Goal: Information Seeking & Learning: Learn about a topic

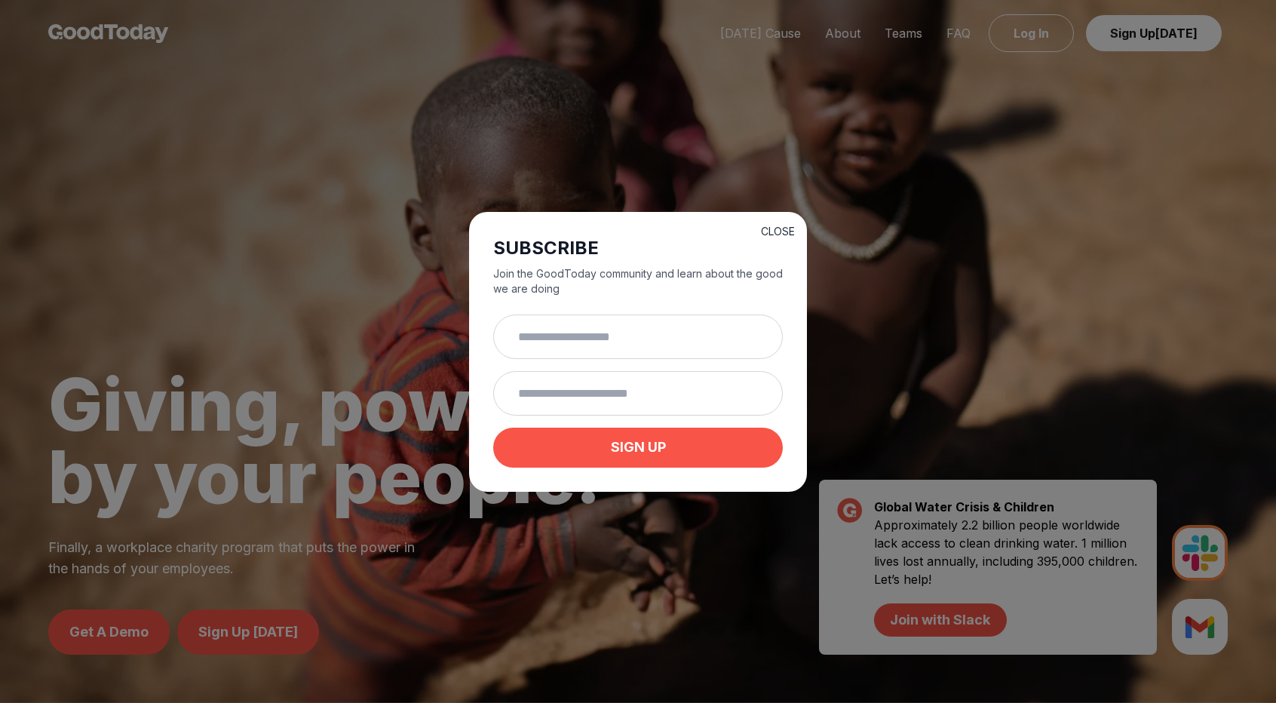
click at [779, 227] on button "CLOSE" at bounding box center [778, 231] width 34 height 15
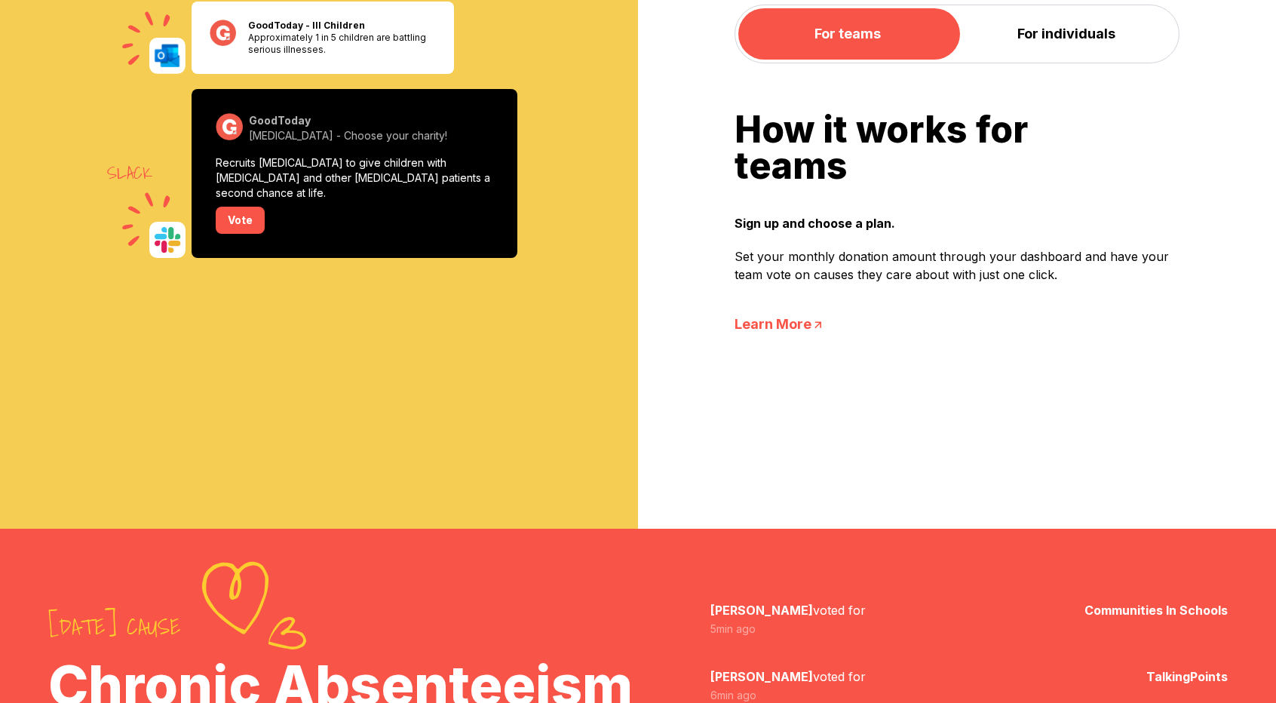
scroll to position [1324, 0]
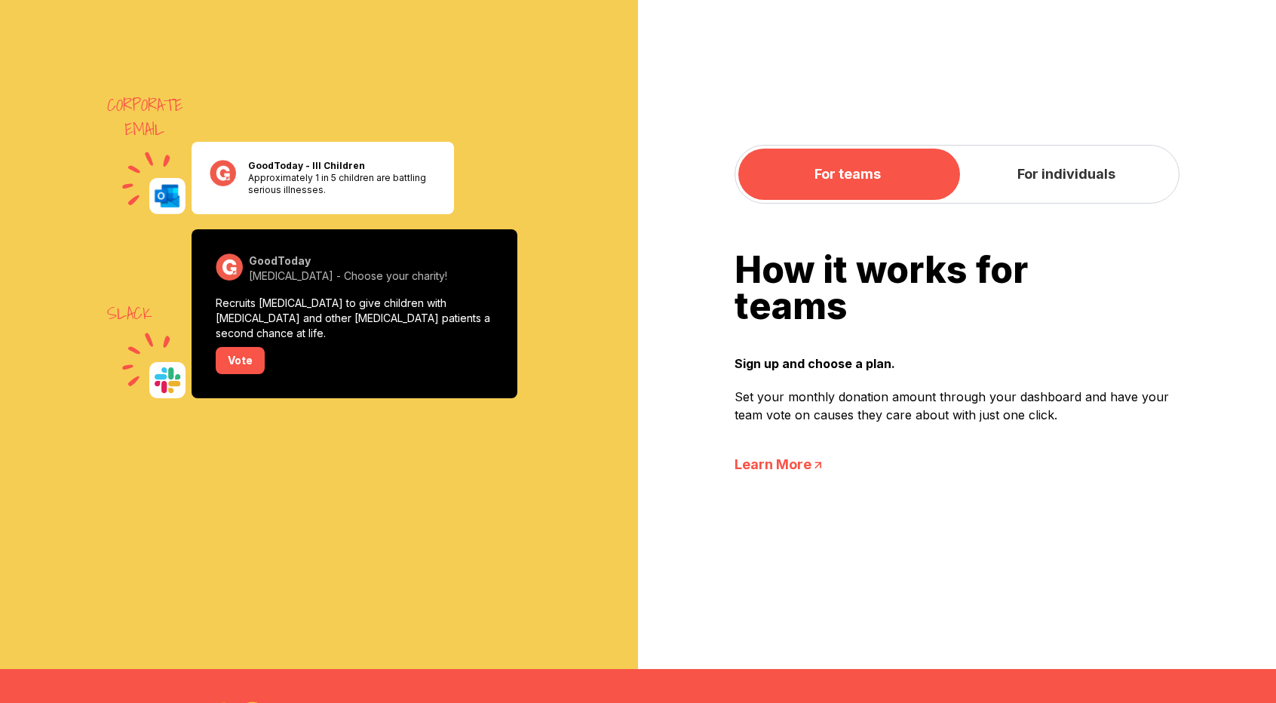
click at [1042, 176] on button "For individuals" at bounding box center [1066, 174] width 219 height 51
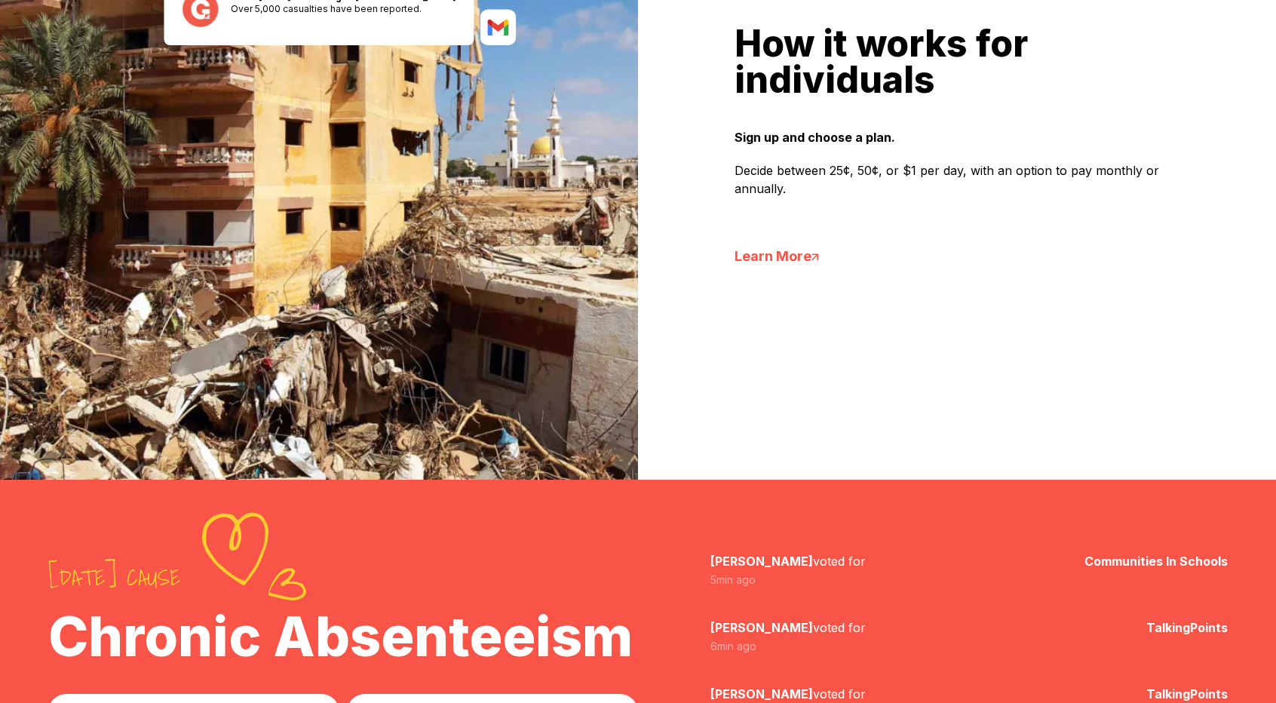
scroll to position [1567, 0]
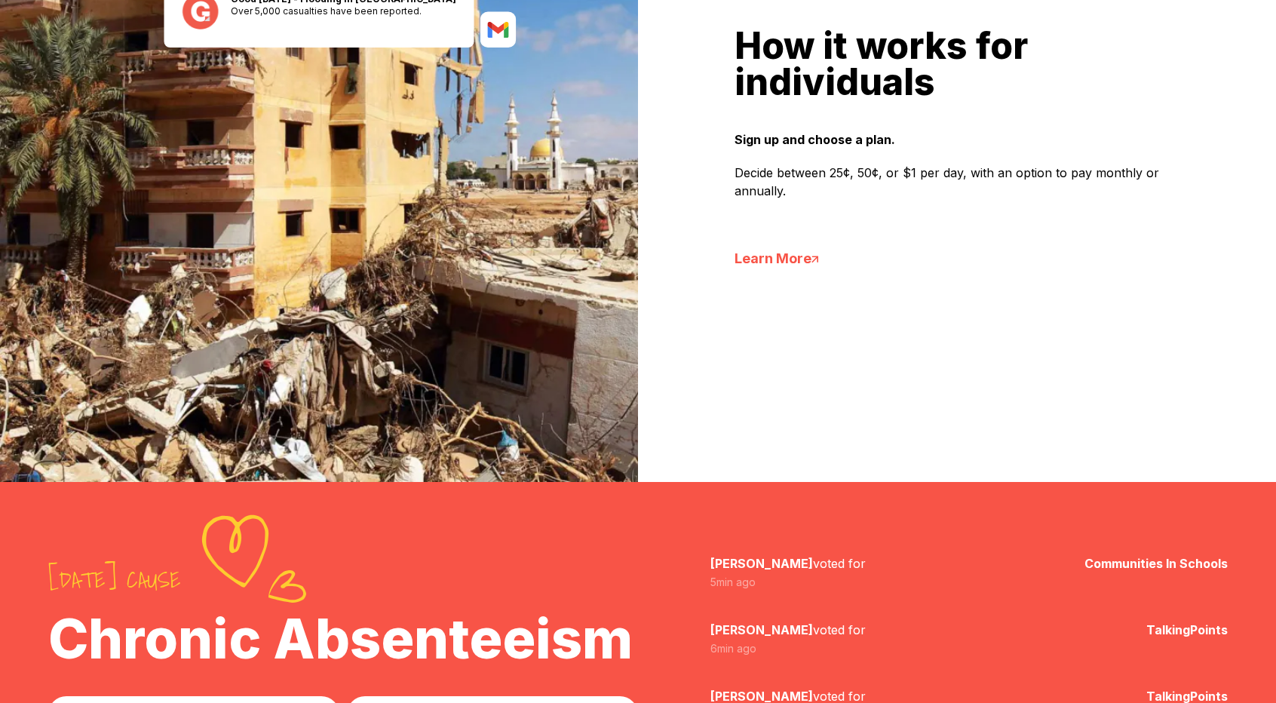
click at [795, 265] on link "Learn More" at bounding box center [957, 258] width 445 height 21
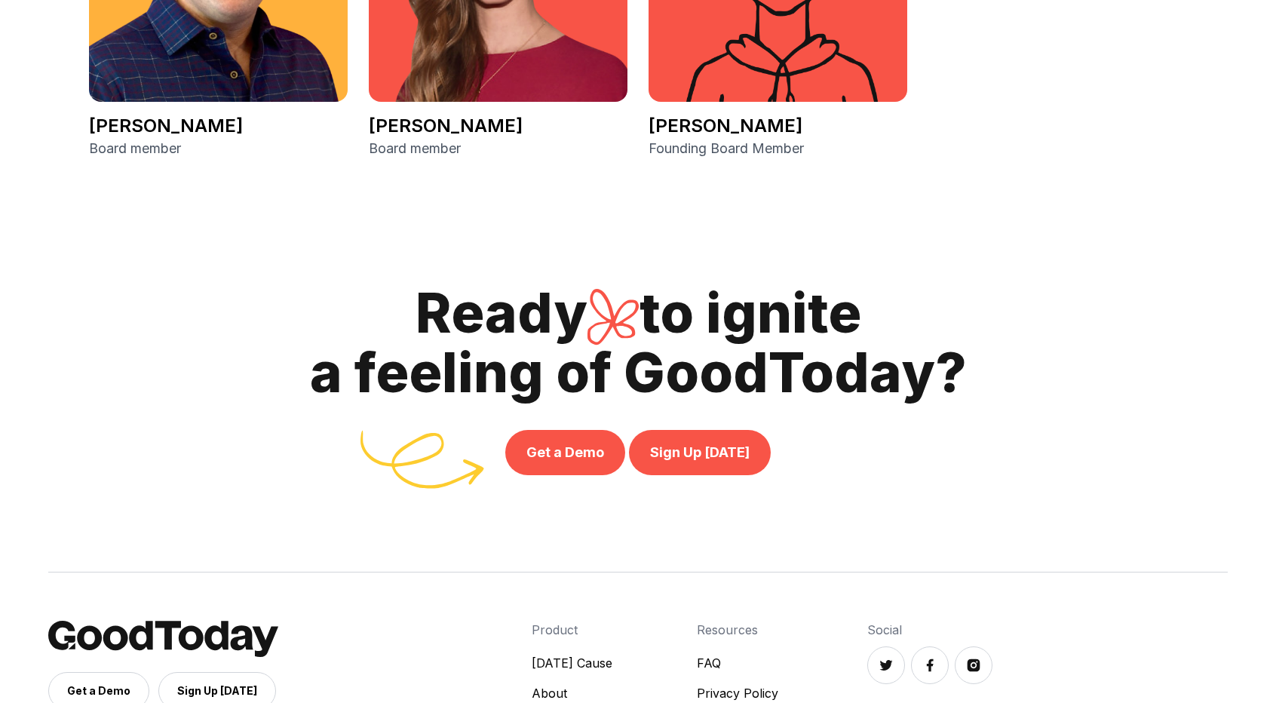
scroll to position [3484, 0]
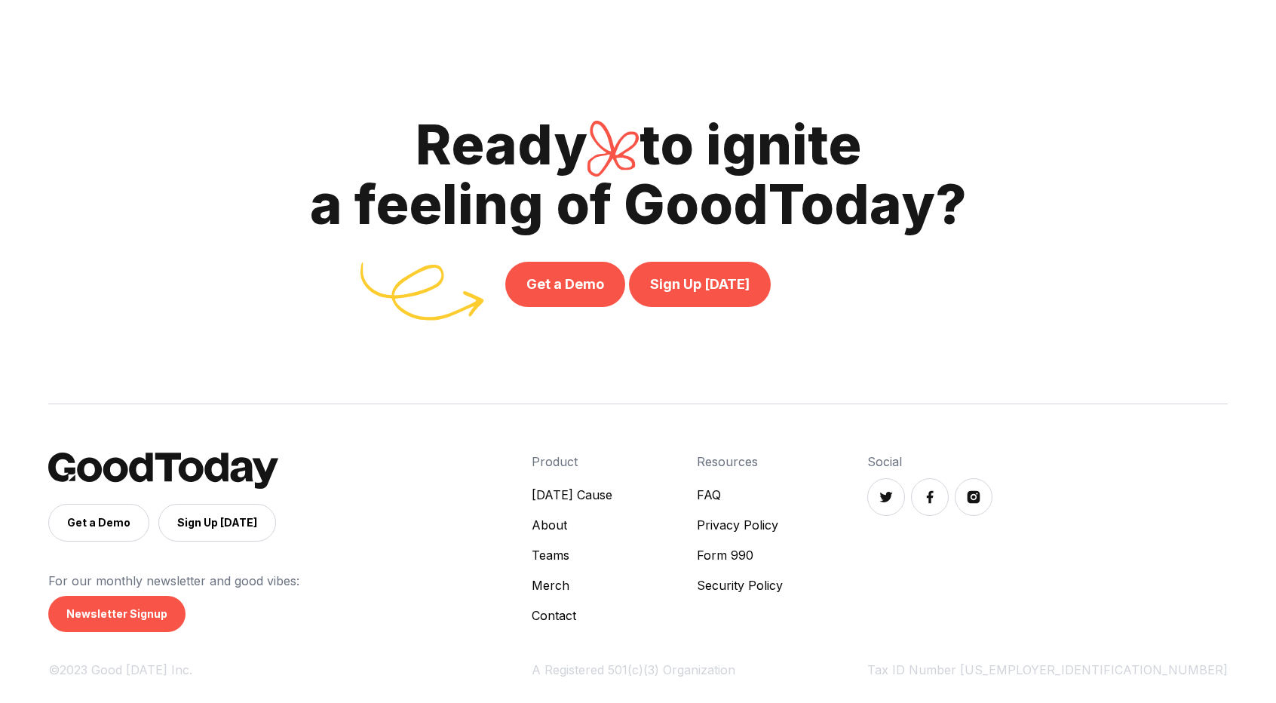
click at [612, 496] on link "[DATE] Cause" at bounding box center [572, 495] width 81 height 18
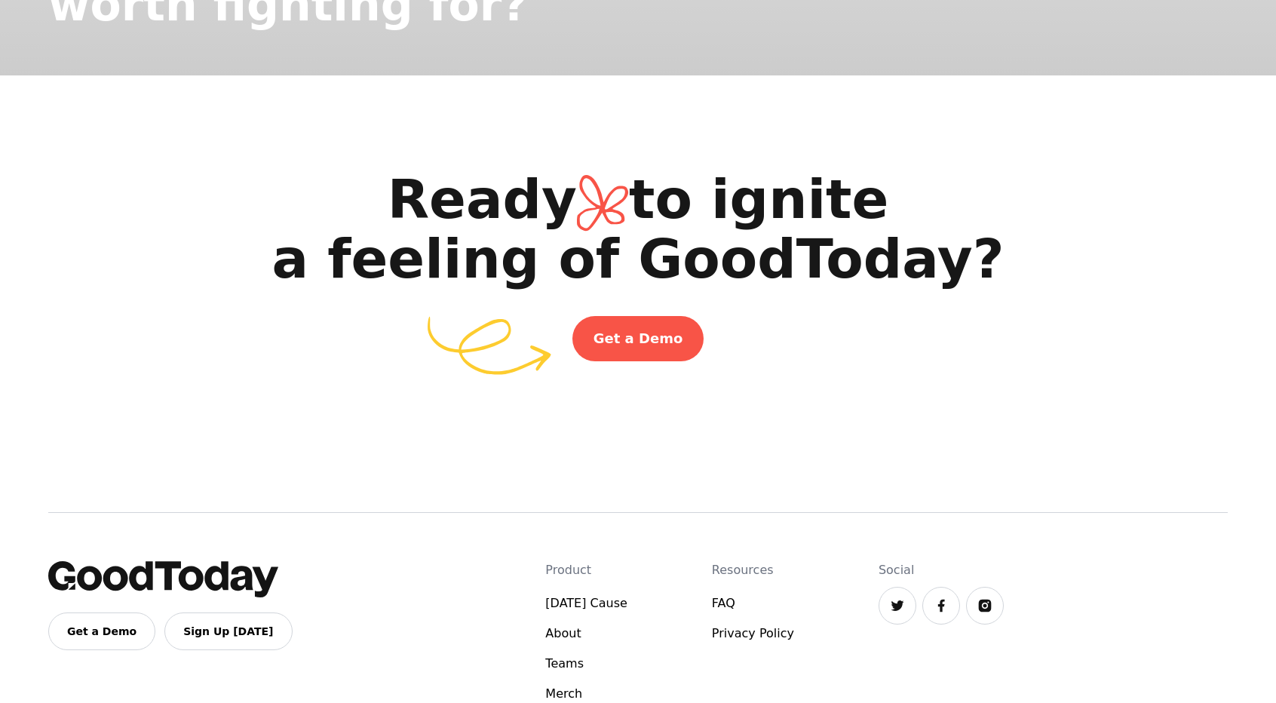
scroll to position [2614, 0]
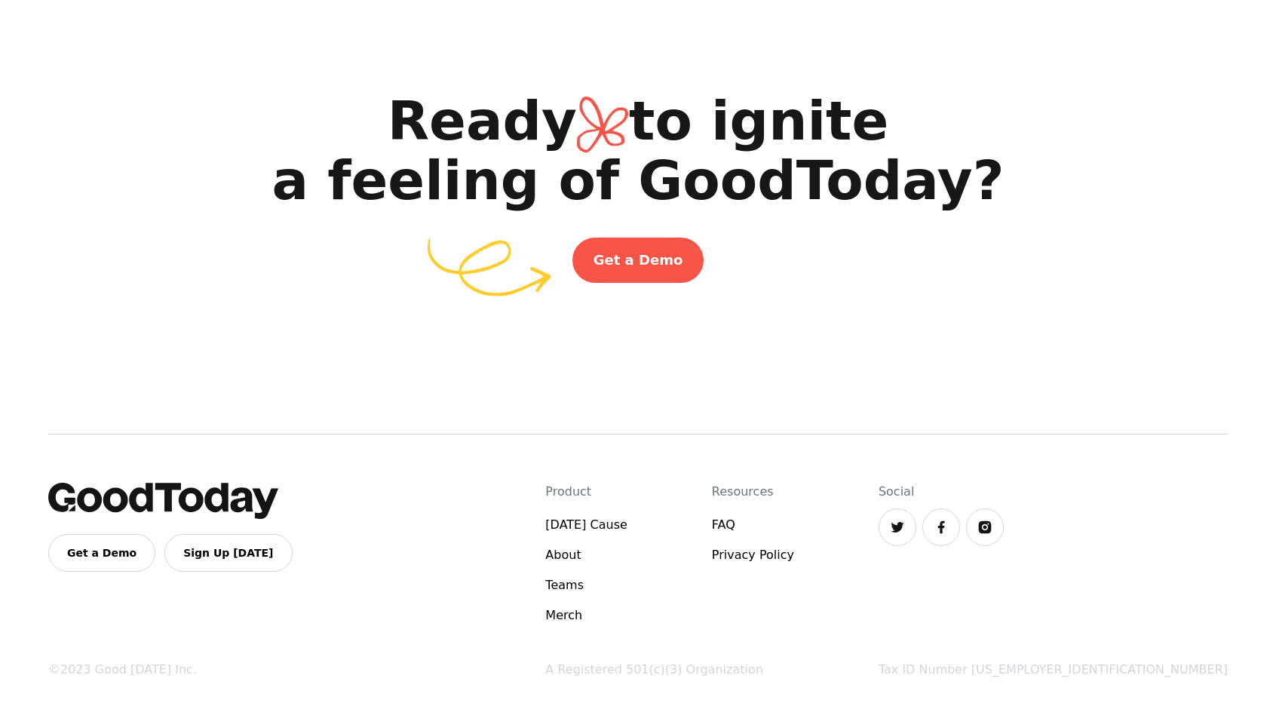
click at [628, 563] on link "About" at bounding box center [586, 555] width 82 height 18
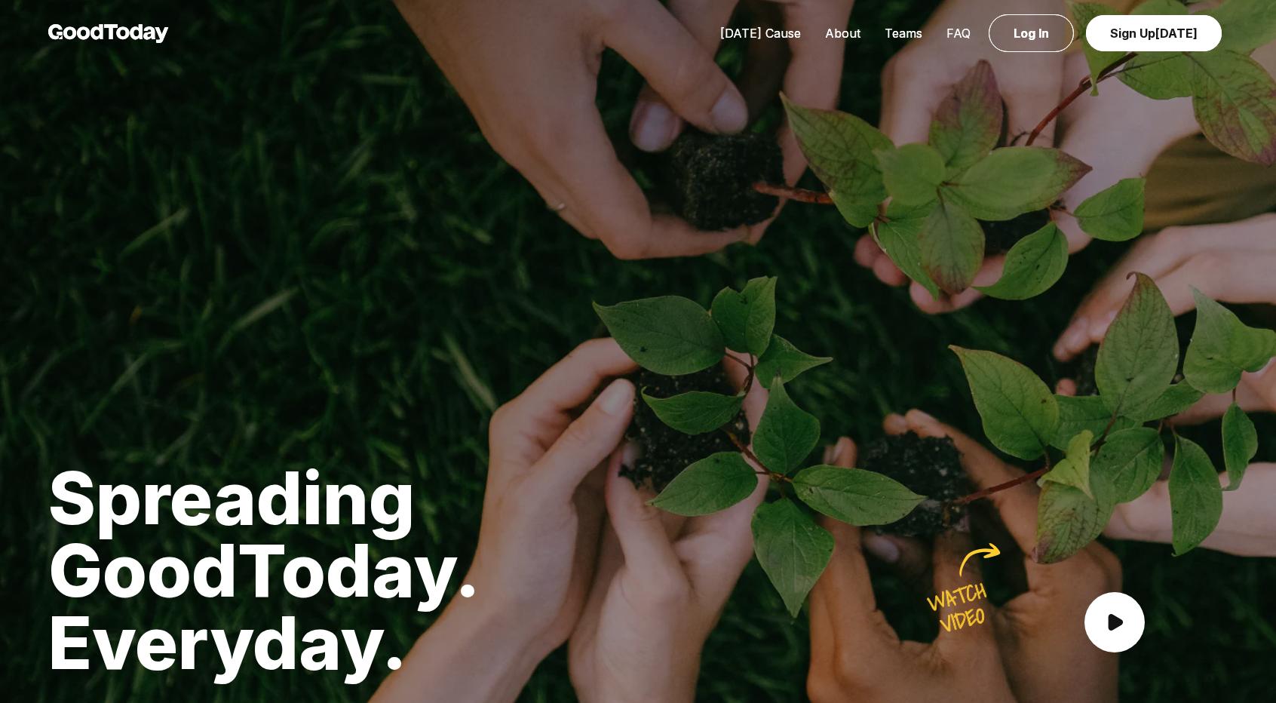
click at [963, 35] on link "FAQ" at bounding box center [959, 33] width 48 height 15
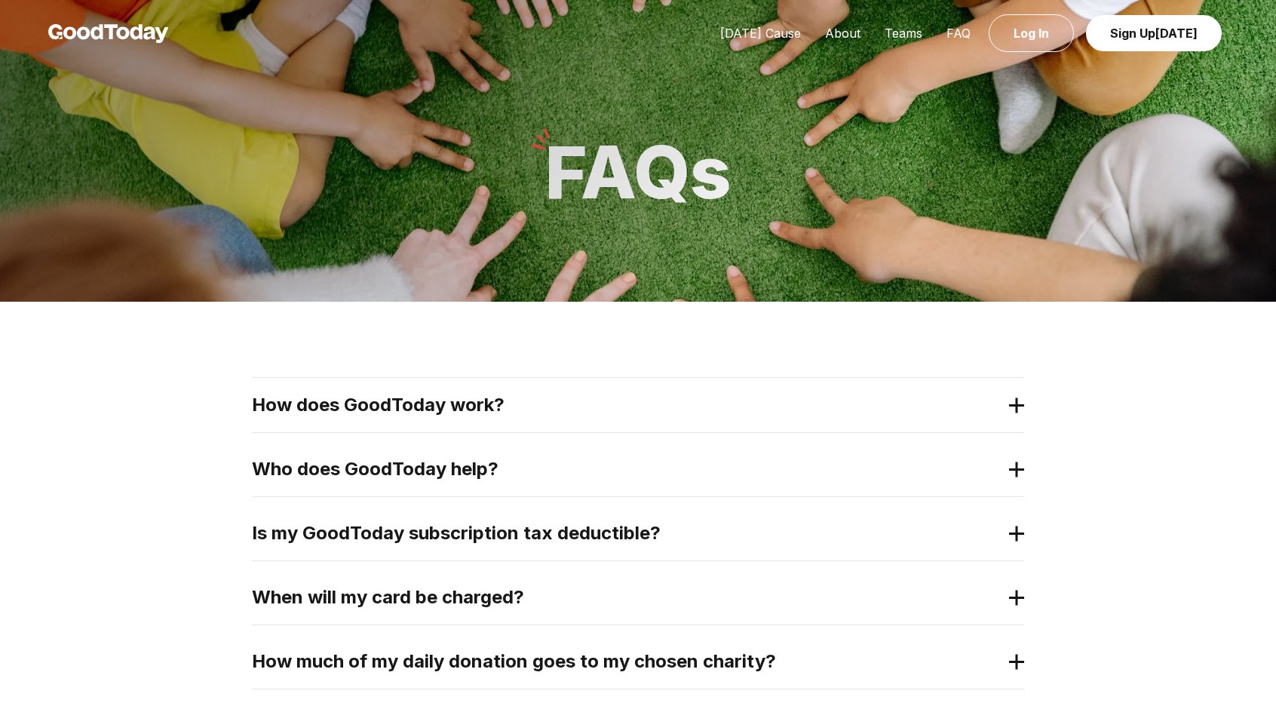
click at [662, 405] on h2 "How does GoodToday work?" at bounding box center [626, 405] width 748 height 24
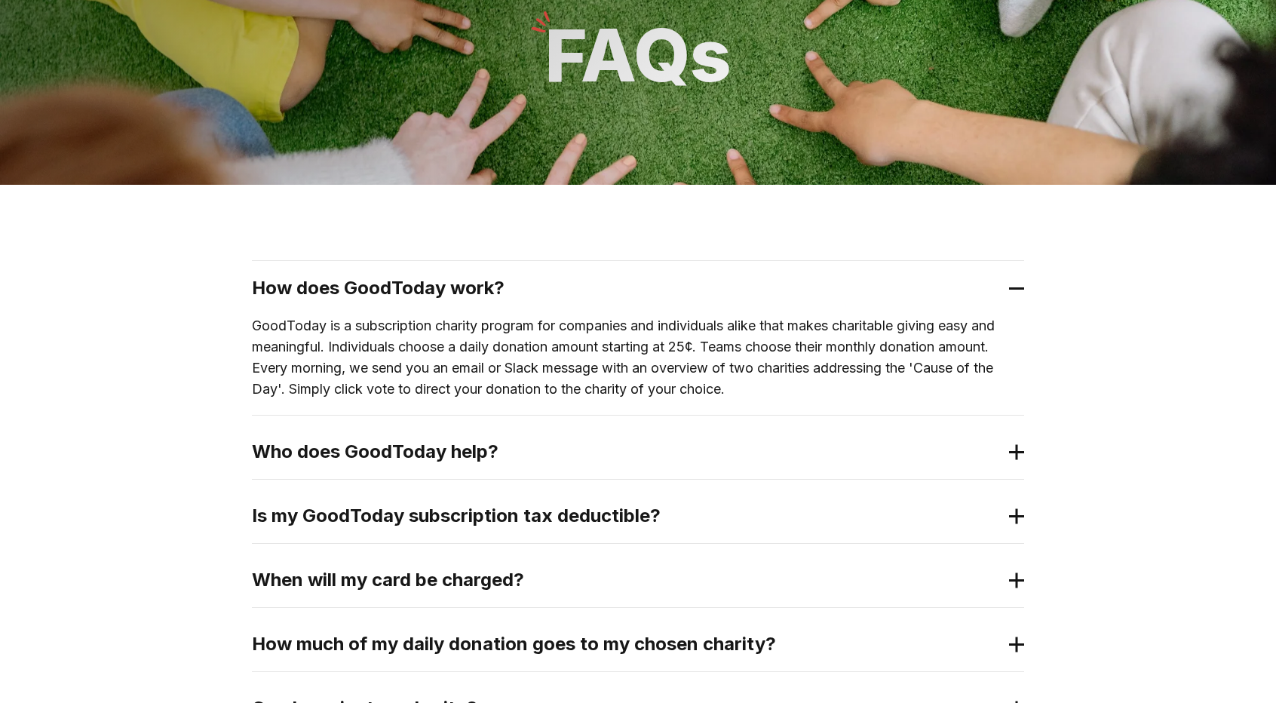
scroll to position [119, 0]
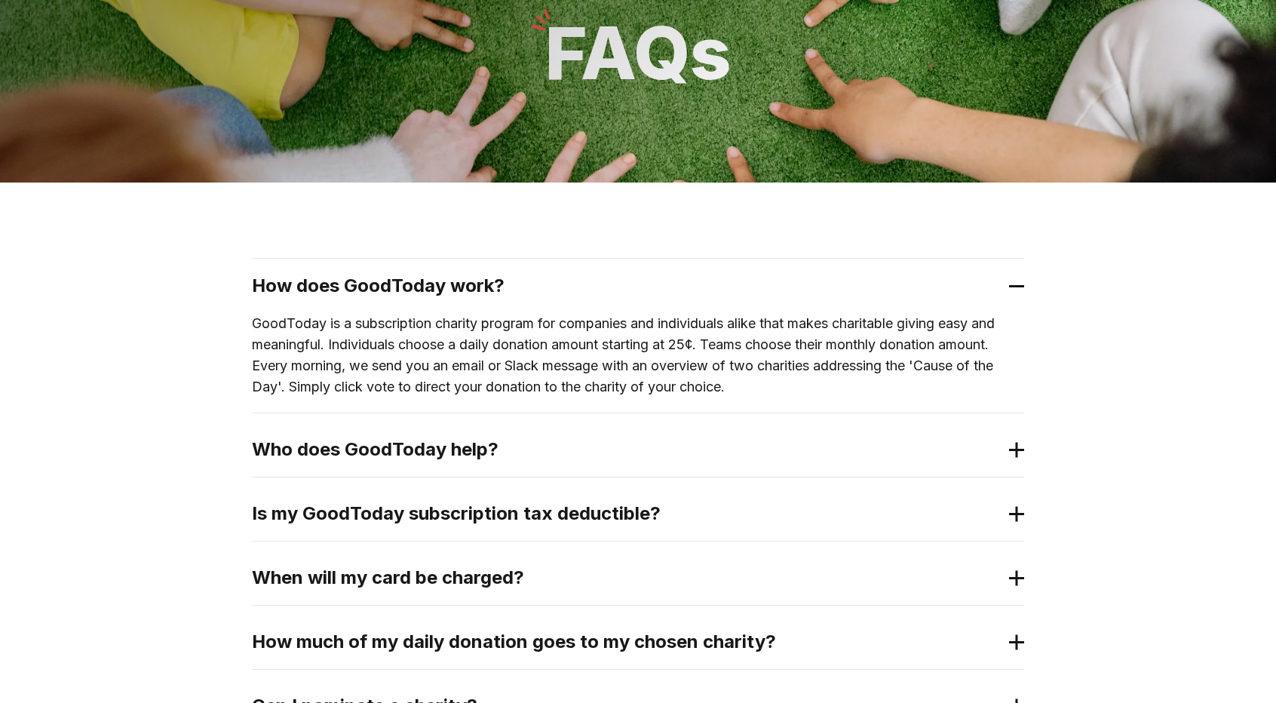
click at [536, 455] on h2 "Who does GoodToday help?" at bounding box center [626, 449] width 748 height 24
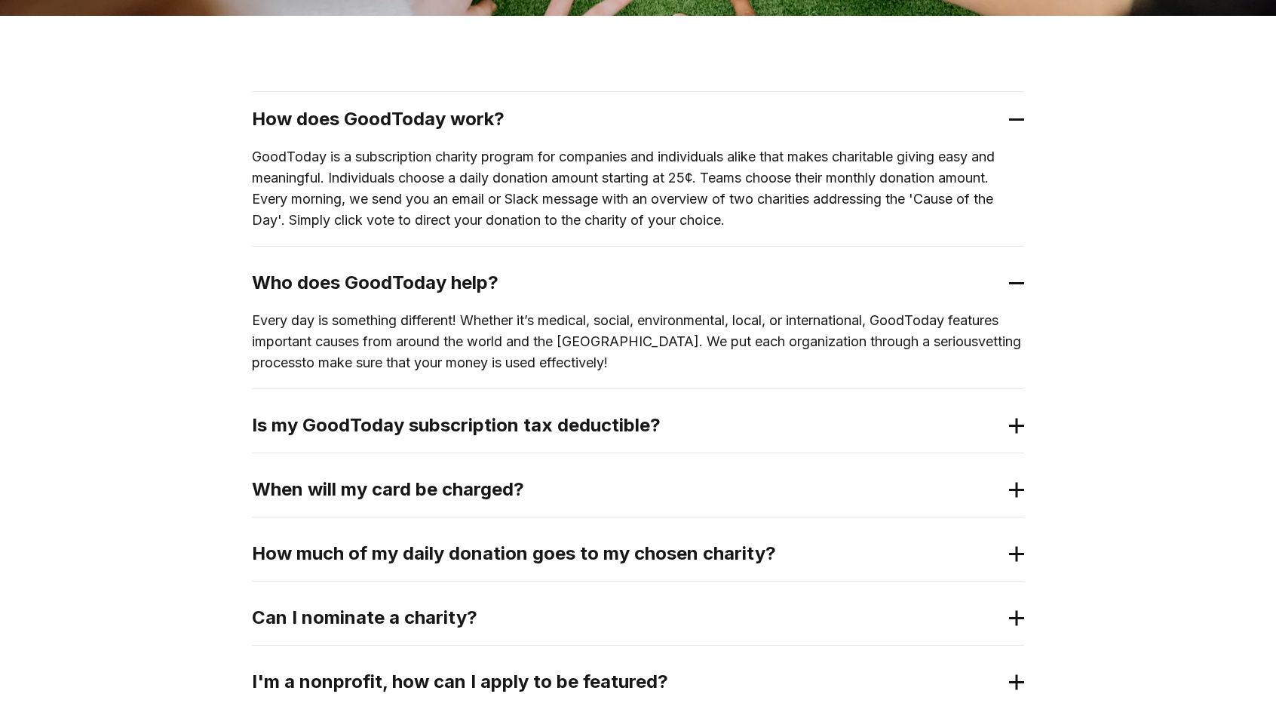
scroll to position [287, 0]
click at [713, 436] on div "Is my GoodToday subscription tax deductible?" at bounding box center [638, 425] width 772 height 54
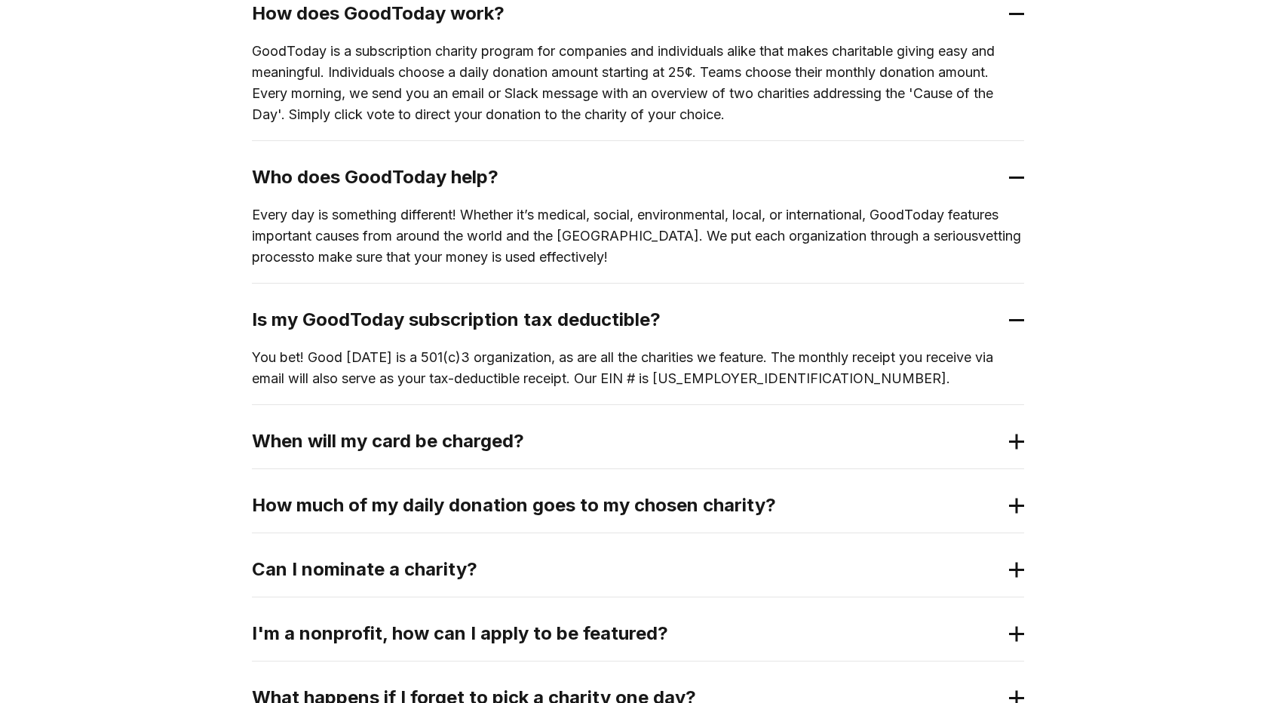
scroll to position [392, 0]
click at [713, 436] on h2 "When will my card be charged?" at bounding box center [626, 440] width 748 height 24
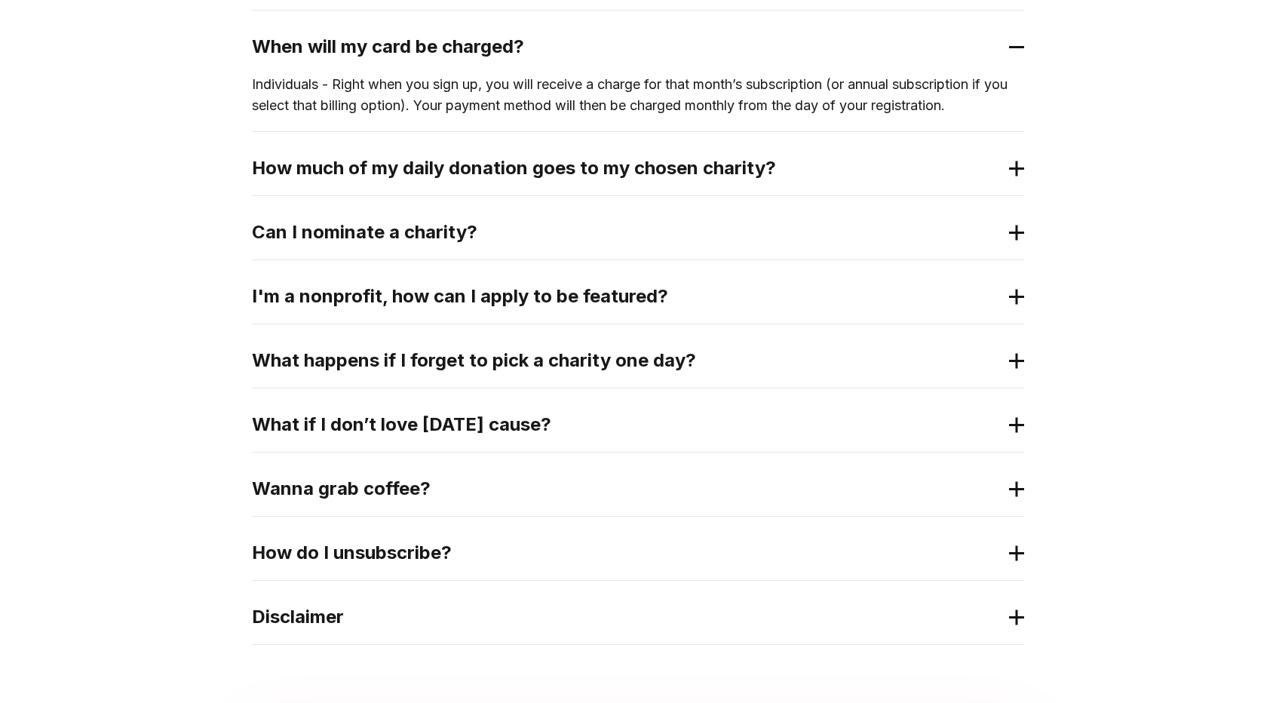
scroll to position [890, 0]
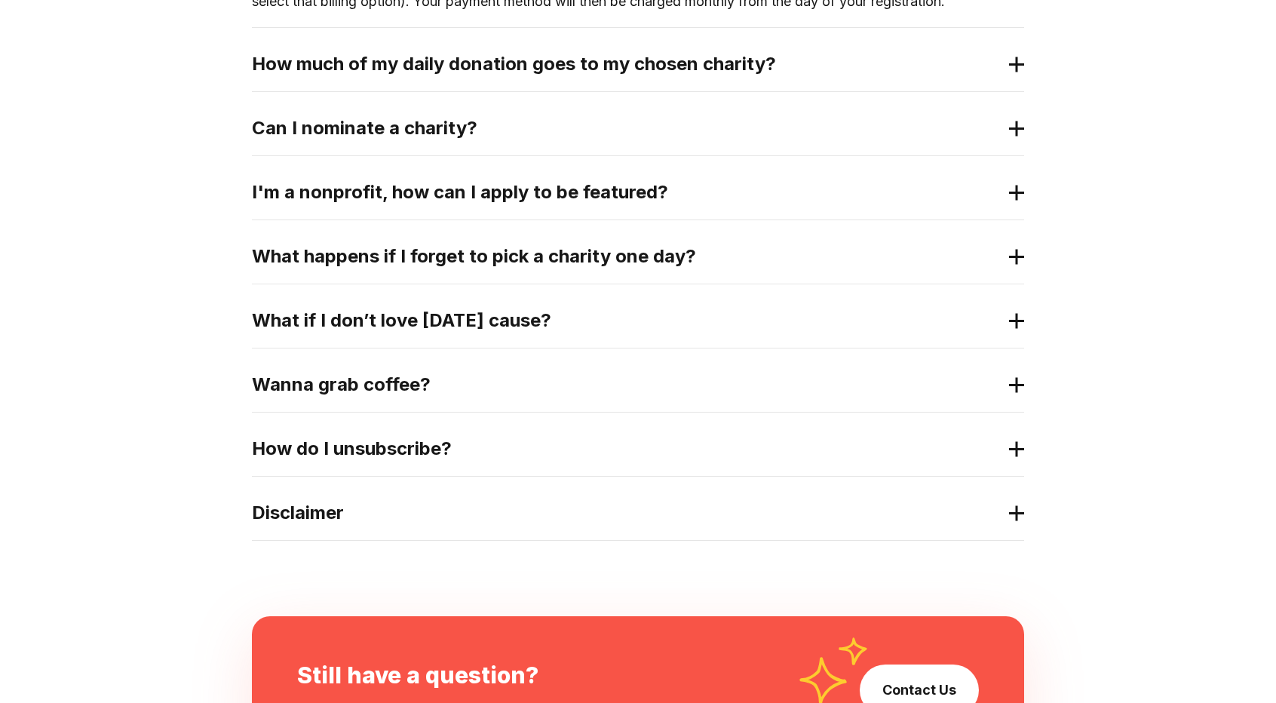
click at [566, 129] on h2 "Can I nominate a charity?" at bounding box center [626, 128] width 748 height 24
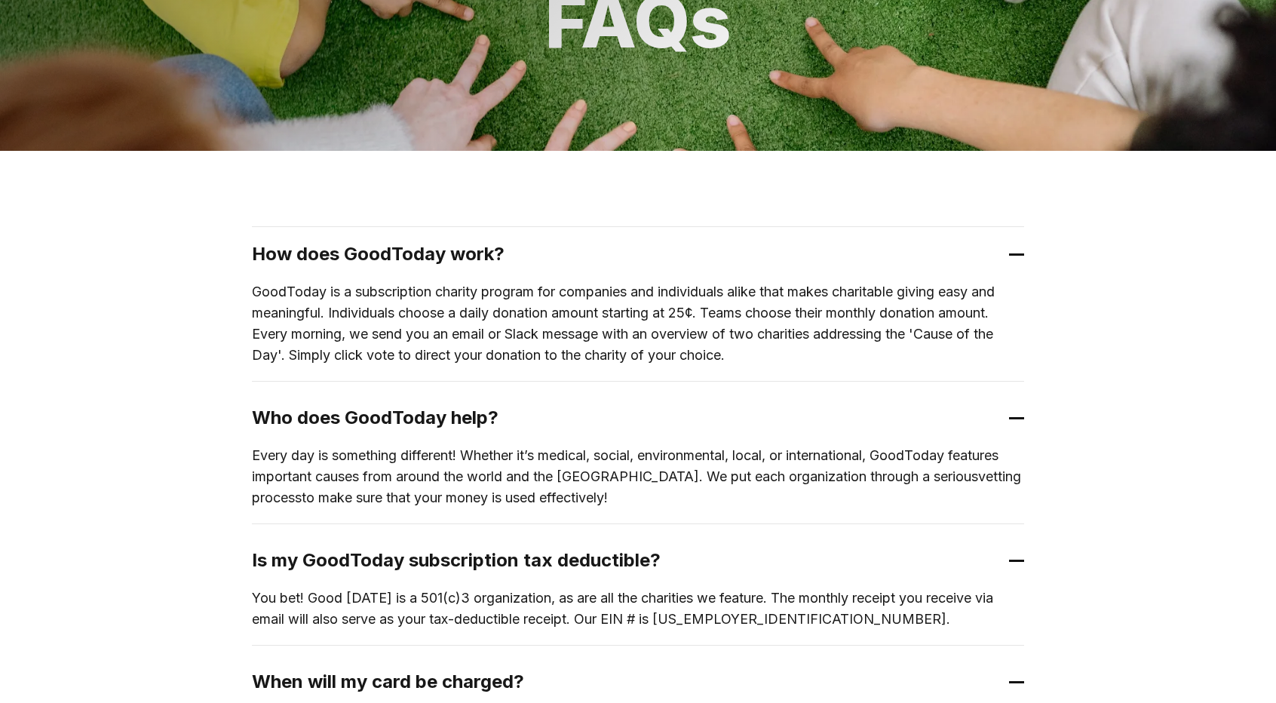
scroll to position [0, 0]
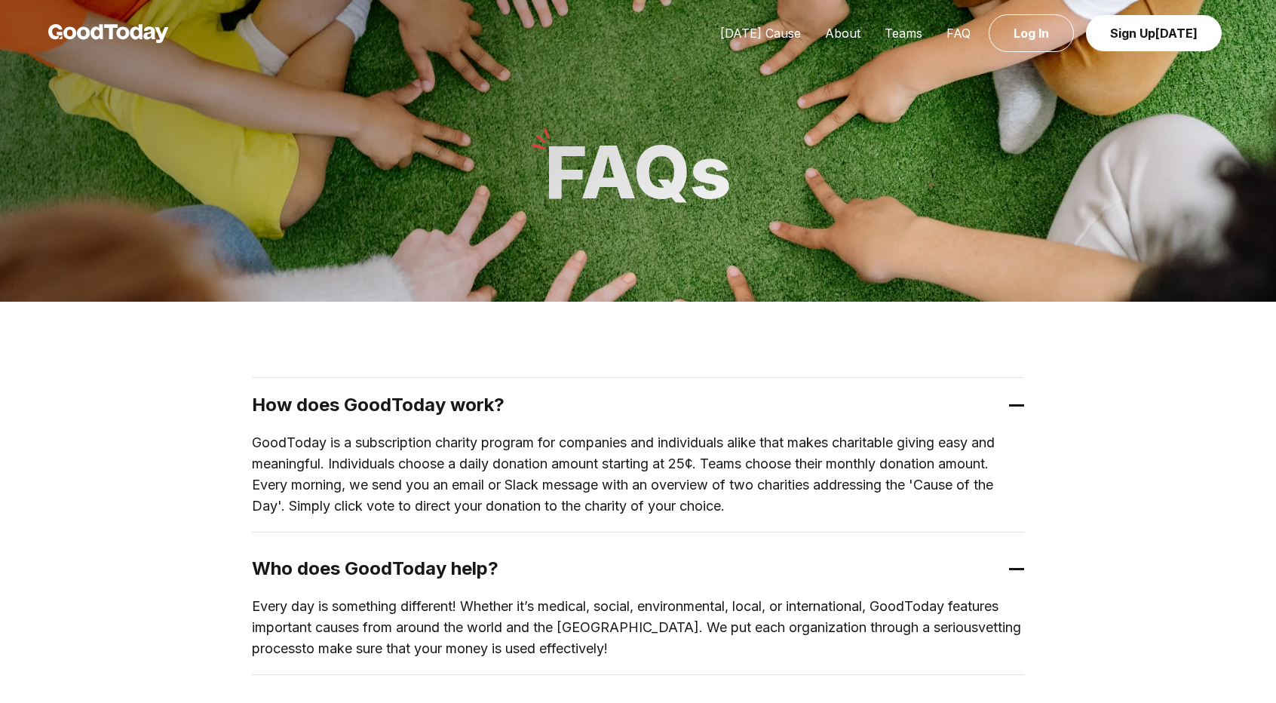
click at [296, 457] on p "GoodToday is a subscription charity program for companies and individuals alike…" at bounding box center [638, 474] width 772 height 84
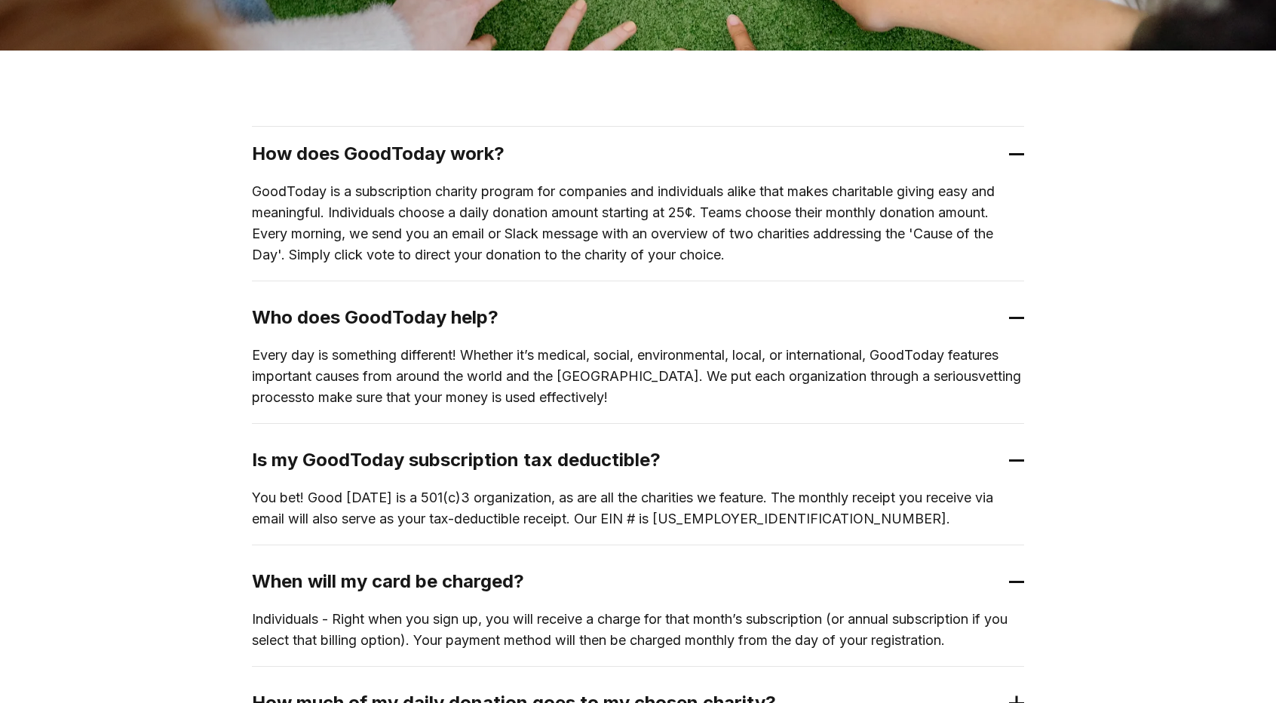
scroll to position [254, 0]
